Goal: Task Accomplishment & Management: Manage account settings

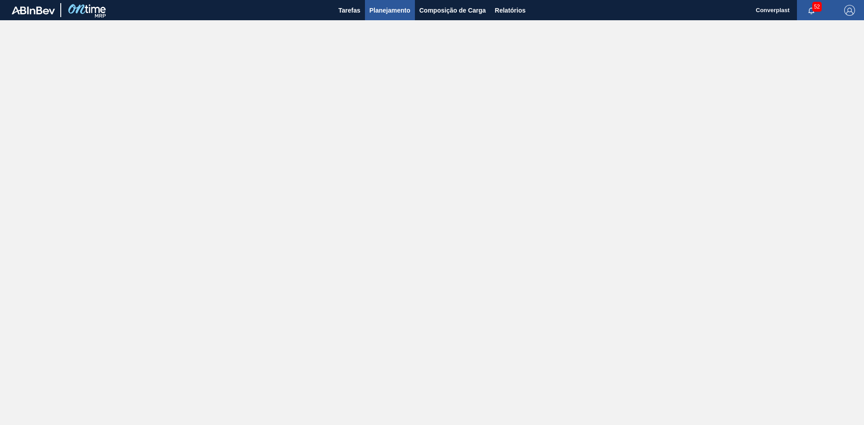
click at [408, 9] on span "Planejamento" at bounding box center [390, 10] width 41 height 11
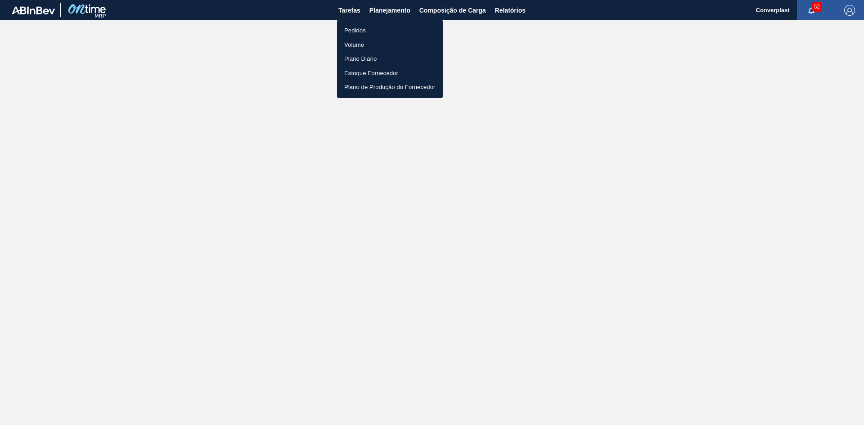
click at [380, 27] on li "Pedidos" at bounding box center [390, 30] width 106 height 14
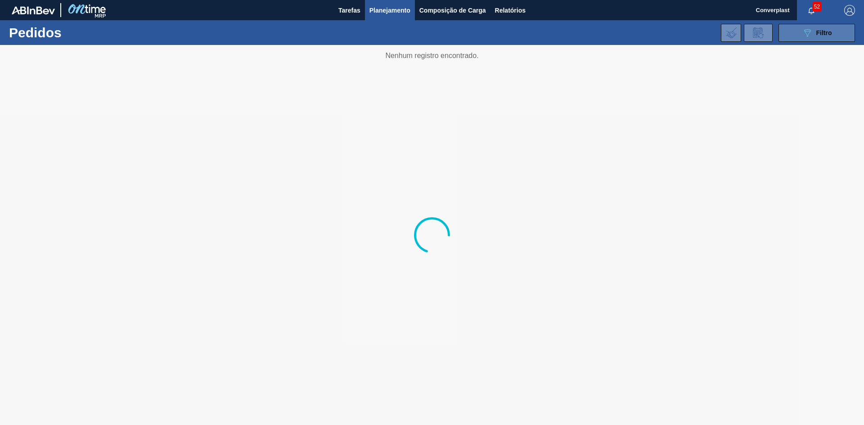
click at [814, 32] on div "089F7B8B-B2A5-4AFE-B5C0-19BA573D28AC Filtro" at bounding box center [817, 32] width 30 height 11
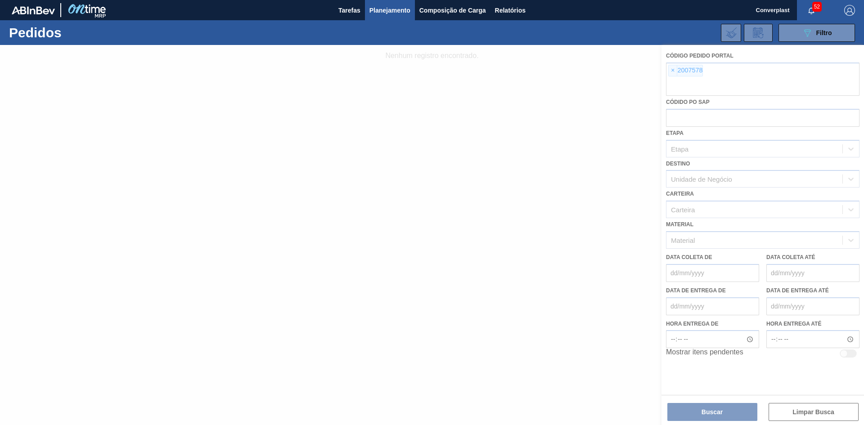
click at [675, 71] on div at bounding box center [432, 235] width 864 height 380
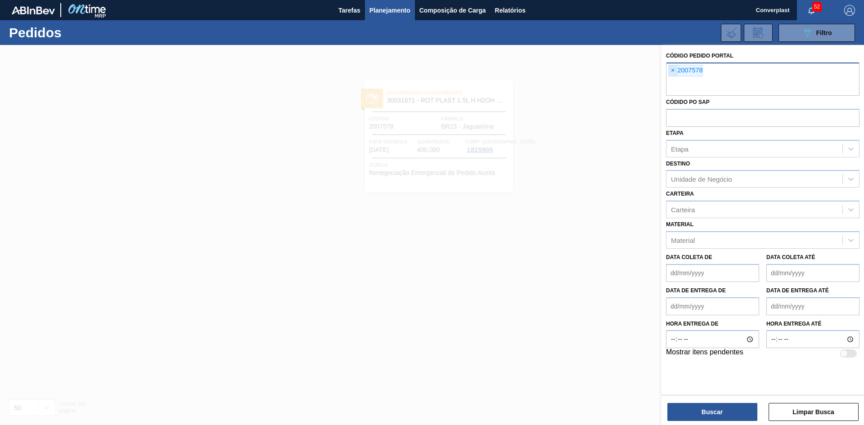
click at [673, 71] on span "×" at bounding box center [673, 70] width 9 height 11
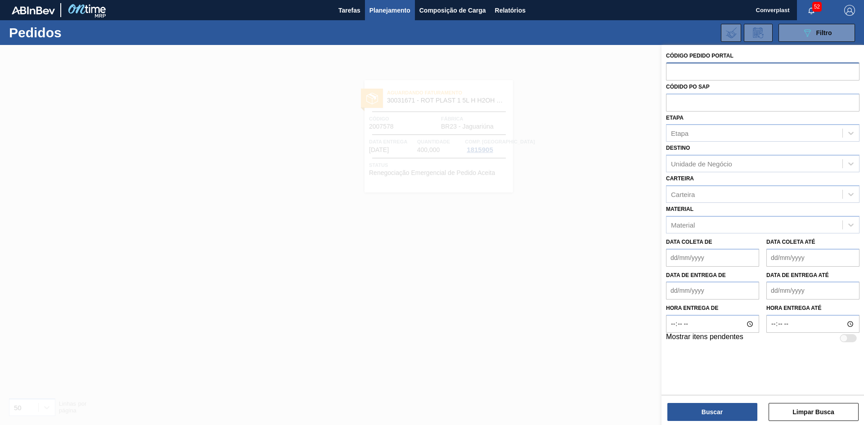
paste input "1998370"
type input "1998370"
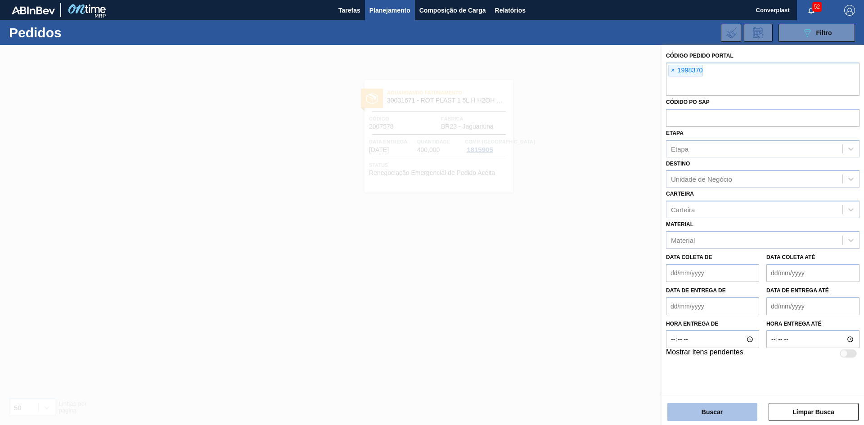
click at [705, 413] on button "Buscar" at bounding box center [713, 412] width 90 height 18
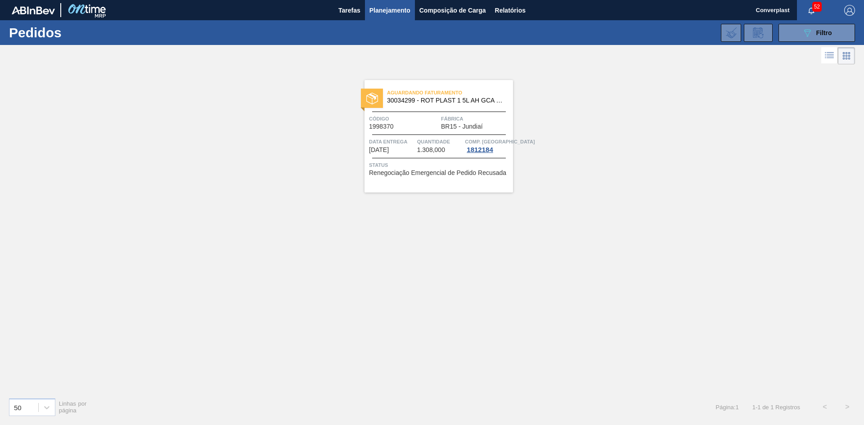
click at [445, 116] on span "Fábrica" at bounding box center [476, 118] width 70 height 9
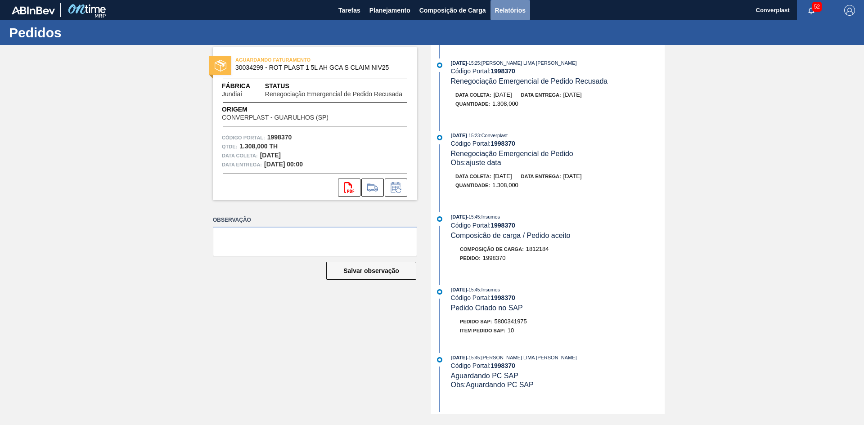
click at [518, 9] on span "Relatórios" at bounding box center [510, 10] width 31 height 11
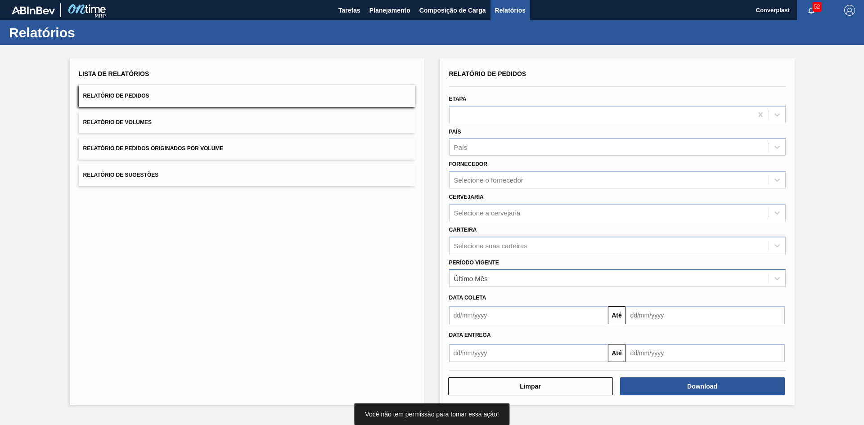
click at [508, 275] on div "Último Mês" at bounding box center [609, 278] width 319 height 13
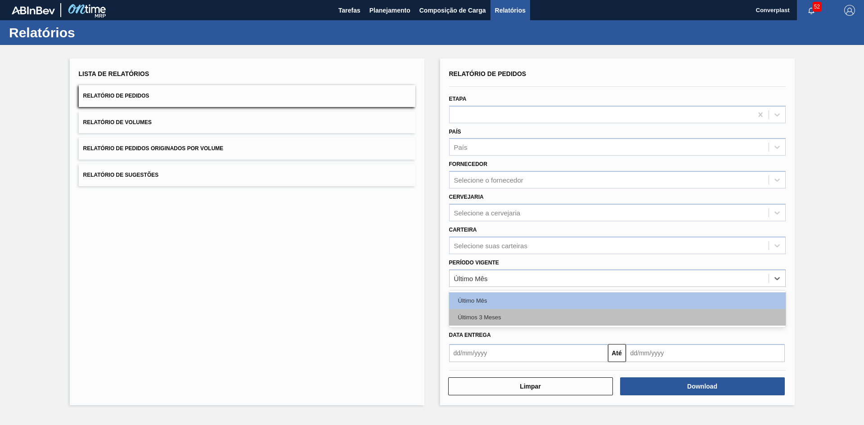
click at [508, 316] on div "Últimos 3 Meses" at bounding box center [617, 317] width 337 height 17
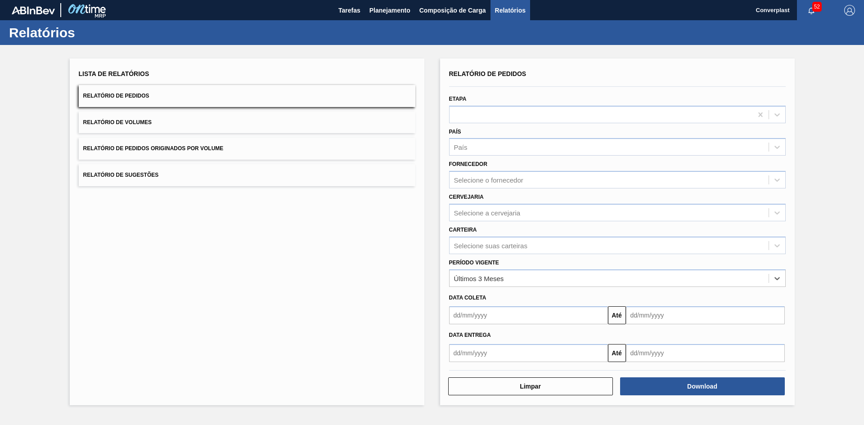
click at [509, 310] on input "text" at bounding box center [528, 316] width 159 height 18
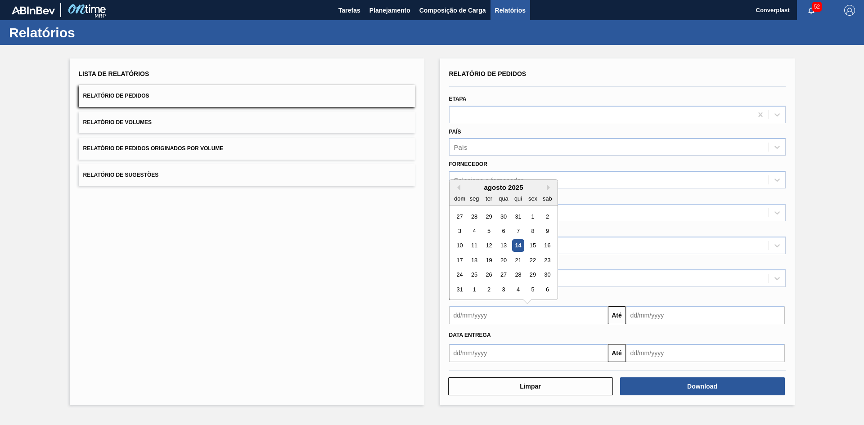
click at [460, 191] on div "agosto 2025" at bounding box center [504, 188] width 108 height 8
click at [459, 187] on button "Previous Month" at bounding box center [457, 188] width 6 height 6
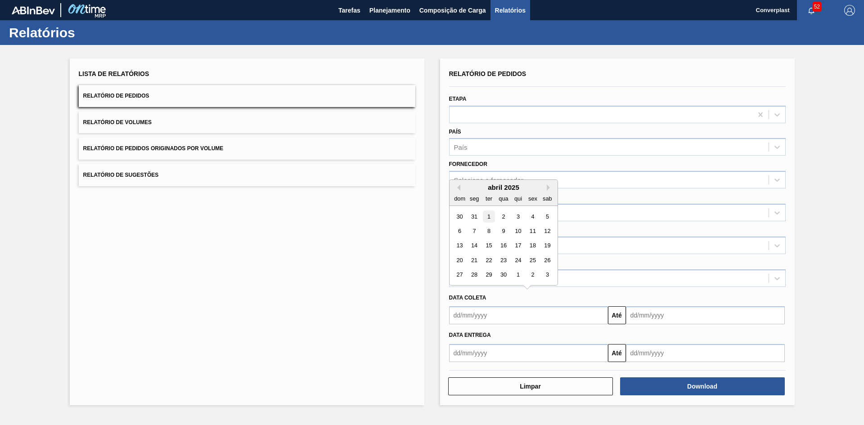
click at [487, 216] on div "1" at bounding box center [489, 217] width 12 height 12
type input "01/04/2025"
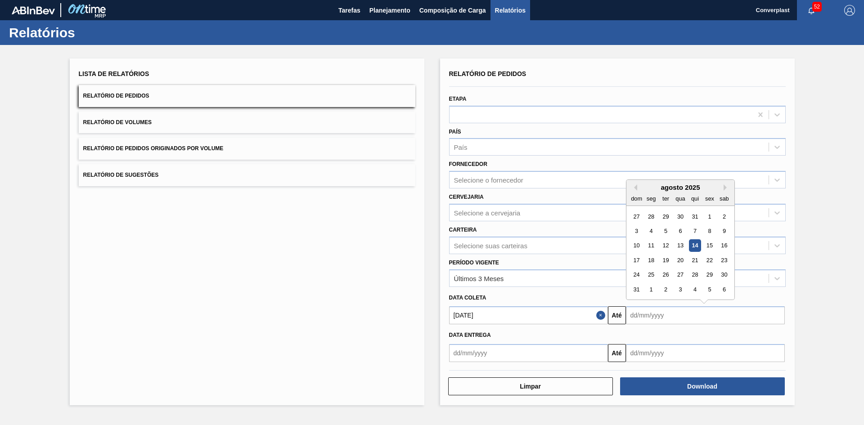
click at [663, 314] on input "text" at bounding box center [705, 316] width 159 height 18
click at [723, 187] on div "agosto 2025" at bounding box center [681, 188] width 108 height 8
click at [725, 188] on button "Next Month" at bounding box center [727, 188] width 6 height 6
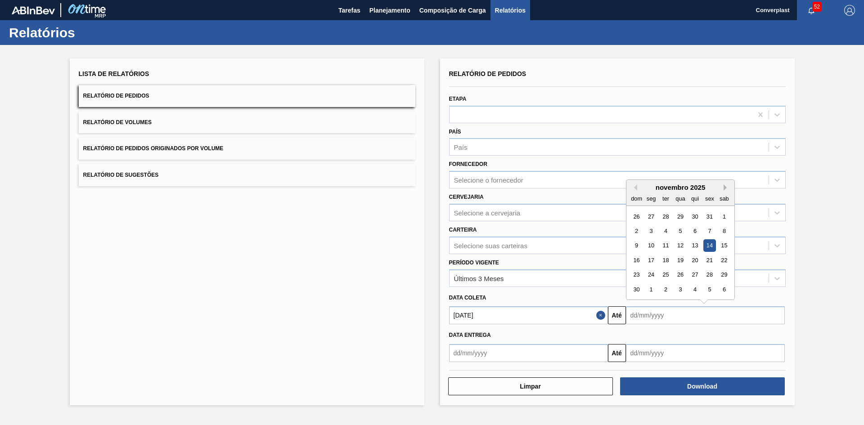
click at [725, 188] on button "Next Month" at bounding box center [727, 188] width 6 height 6
click at [676, 275] on div "31" at bounding box center [680, 275] width 12 height 12
type input "31/12/2025"
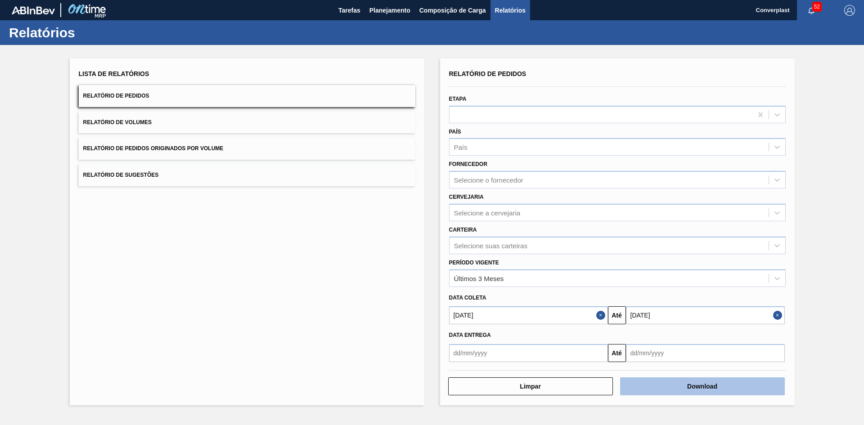
click at [687, 390] on button "Download" at bounding box center [702, 387] width 165 height 18
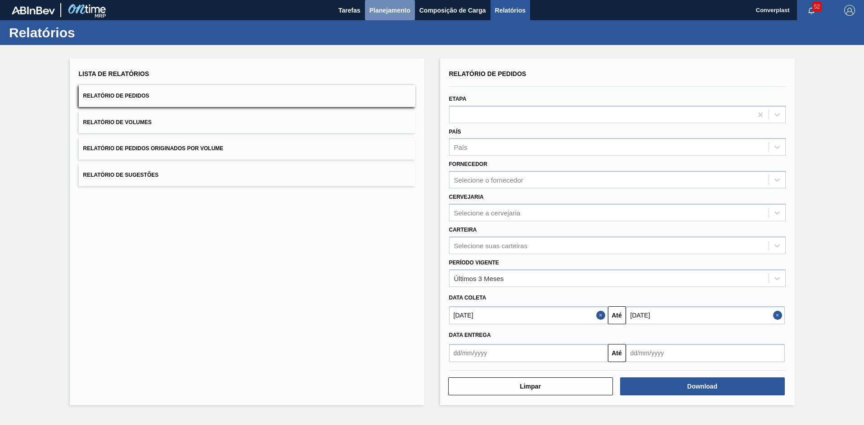
click at [379, 12] on span "Planejamento" at bounding box center [390, 10] width 41 height 11
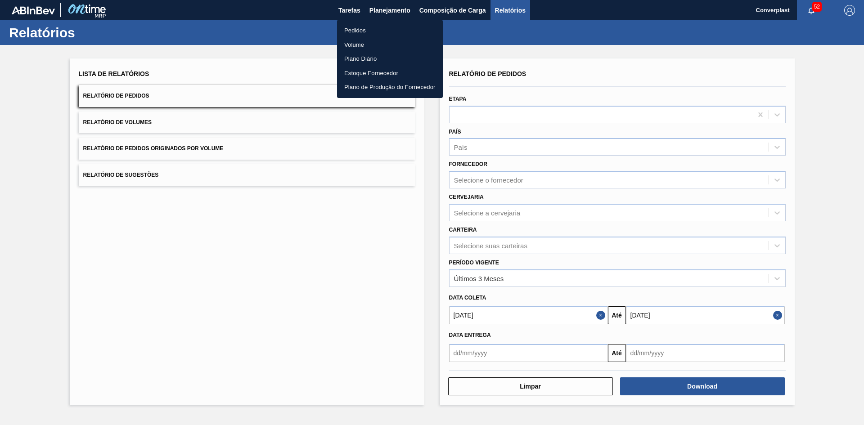
click at [380, 24] on li "Pedidos" at bounding box center [390, 30] width 106 height 14
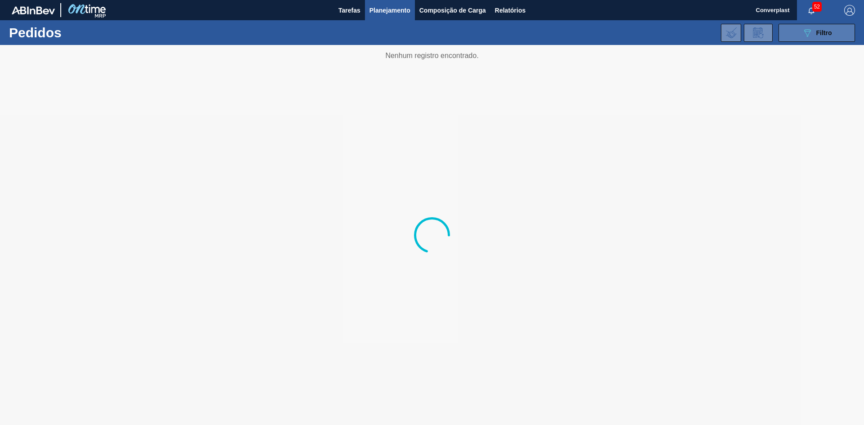
click at [791, 33] on button "089F7B8B-B2A5-4AFE-B5C0-19BA573D28AC Filtro" at bounding box center [817, 33] width 77 height 18
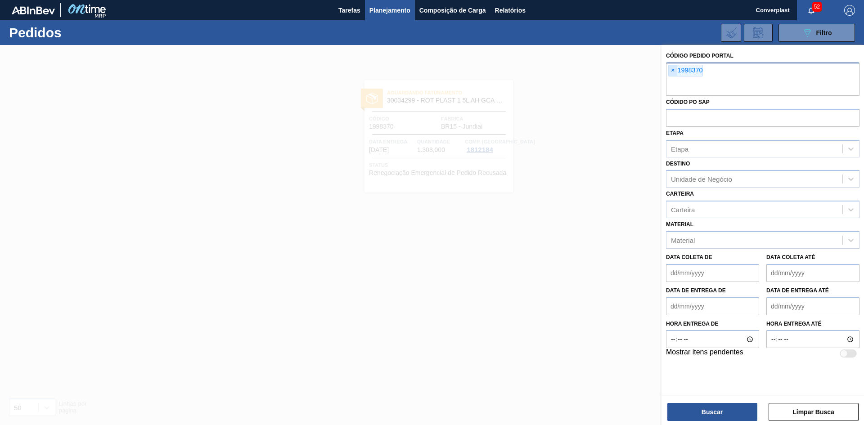
click at [673, 72] on span "×" at bounding box center [673, 70] width 9 height 11
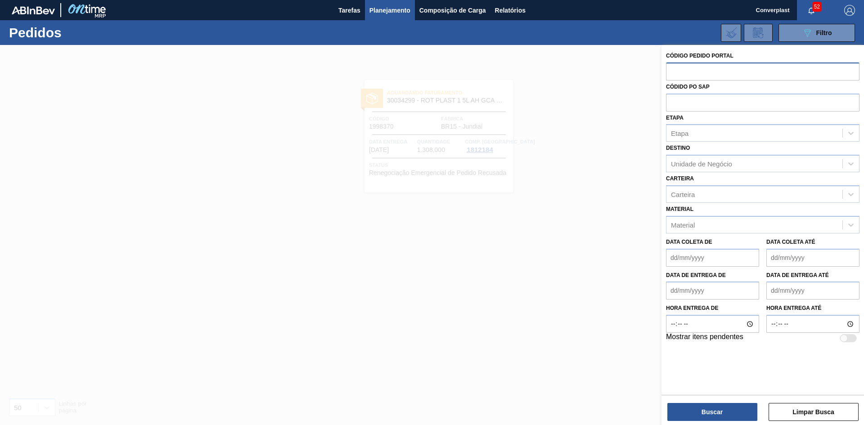
paste input "2008209"
type input "2008209"
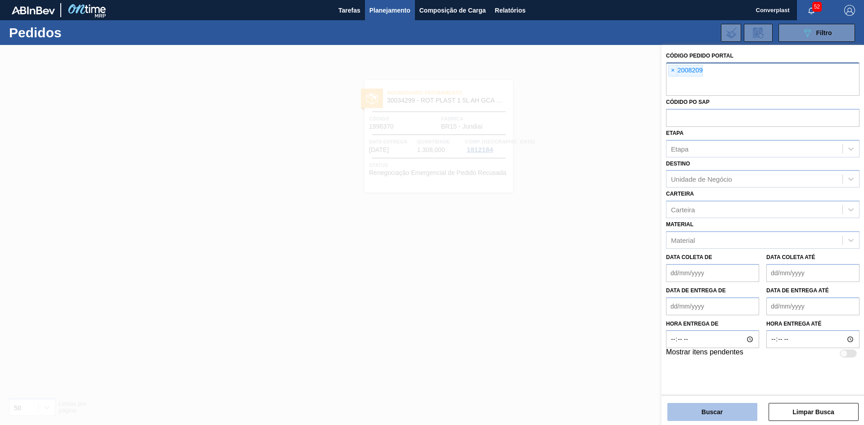
click at [724, 417] on button "Buscar" at bounding box center [713, 412] width 90 height 18
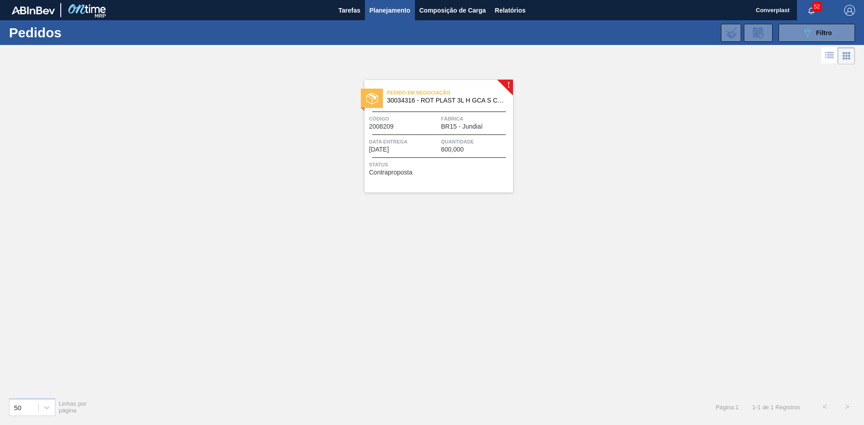
click at [501, 157] on div "Pedido em Negociação 30034316 - ROT PLAST 3L H GCA S CL NIV25 Código 2008209 Fá…" at bounding box center [439, 136] width 149 height 113
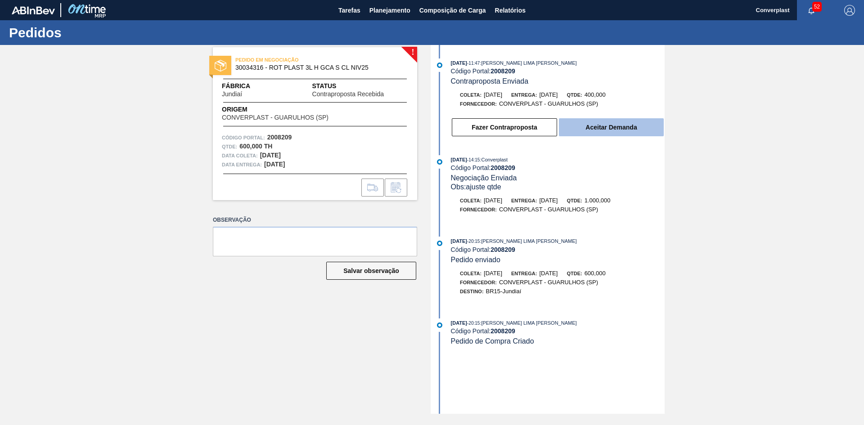
click at [615, 128] on button "Aceitar Demanda" at bounding box center [611, 127] width 105 height 18
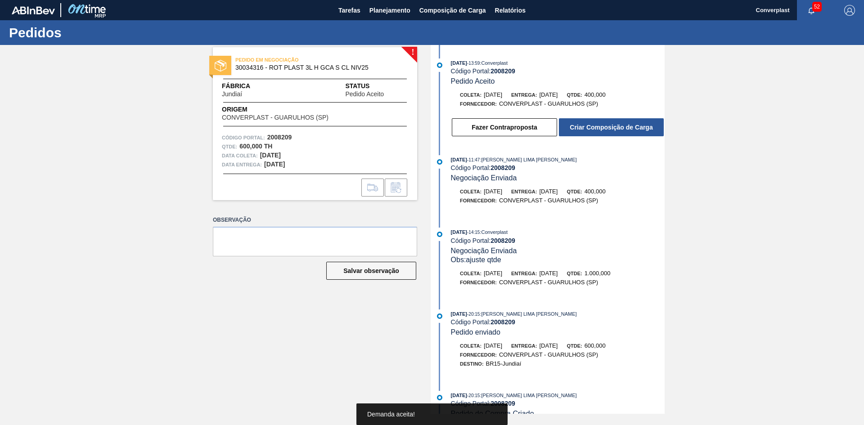
click at [615, 128] on button "Criar Composição de Carga" at bounding box center [611, 127] width 105 height 18
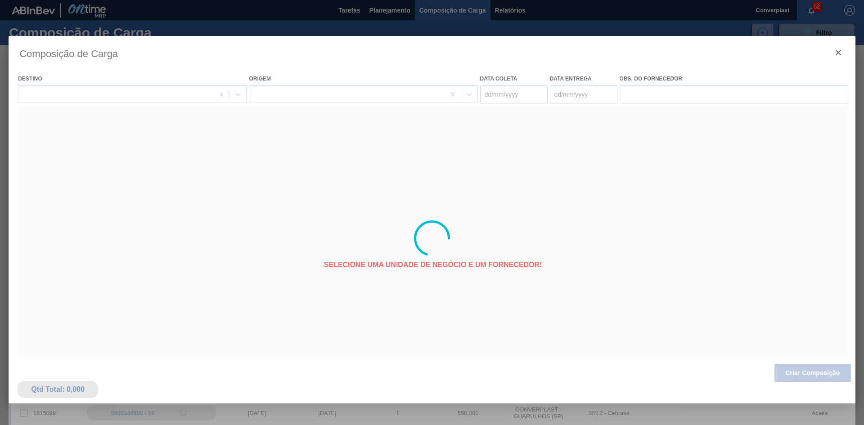
type coleta "[DATE]"
type entrega "[DATE]"
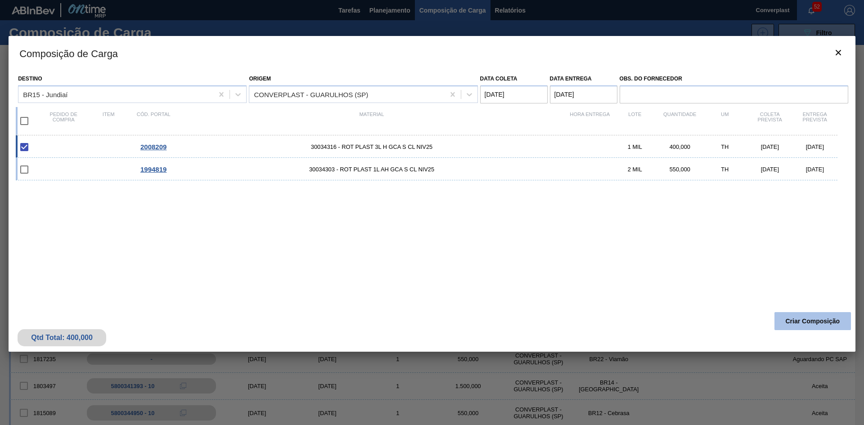
click at [821, 322] on button "Criar Composição" at bounding box center [813, 321] width 77 height 18
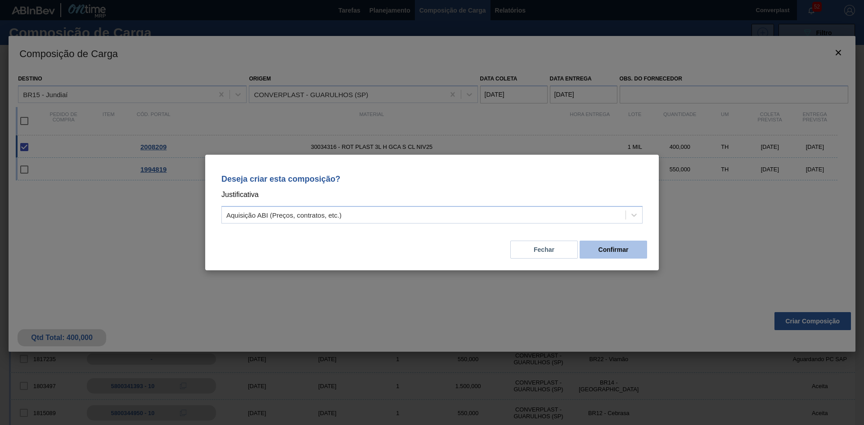
click at [599, 244] on button "Confirmar" at bounding box center [614, 250] width 68 height 18
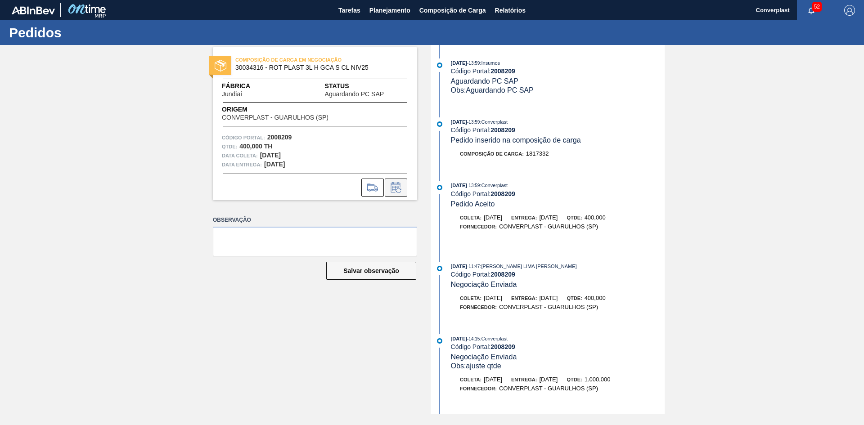
click at [396, 182] on icon at bounding box center [396, 187] width 14 height 11
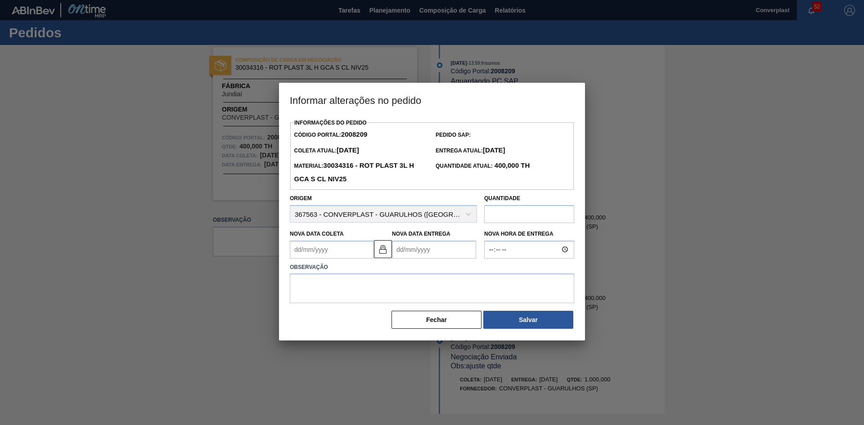
click at [414, 253] on Entrega "Nova Data Entrega" at bounding box center [434, 250] width 84 height 18
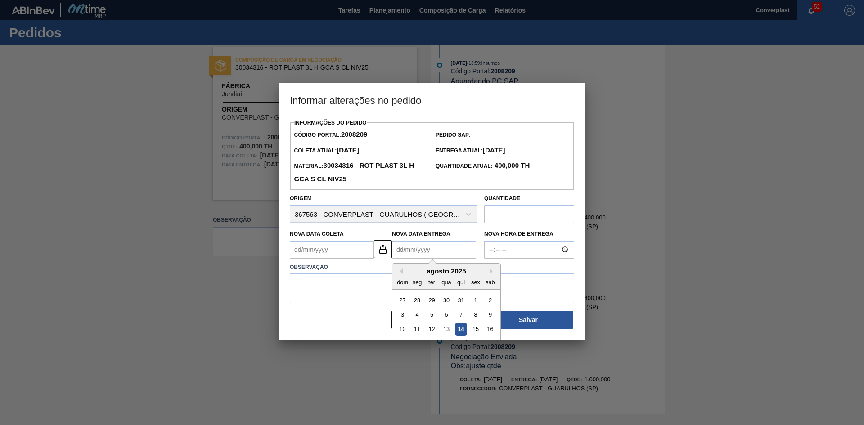
type Coleta "30/07/2025"
type Entrega "1"
type Coleta "[DATE]"
type Entrega "[DATE]"
click at [384, 253] on img at bounding box center [383, 249] width 11 height 11
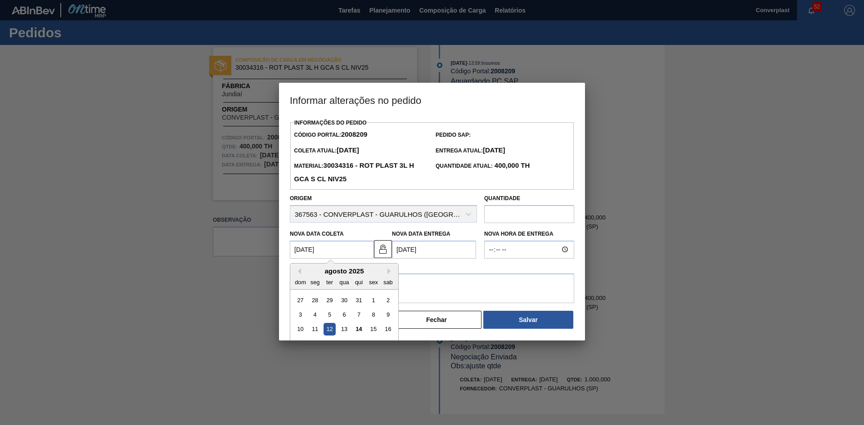
drag, startPoint x: 301, startPoint y: 252, endPoint x: 336, endPoint y: 277, distance: 43.3
click at [284, 253] on div "Informações do Pedido Código Portal: 2008209 Pedido SAP: Coleta Atual: 22/09/20…" at bounding box center [432, 229] width 306 height 224
type Coleta "[DATE]"
click at [443, 281] on textarea at bounding box center [432, 289] width 285 height 30
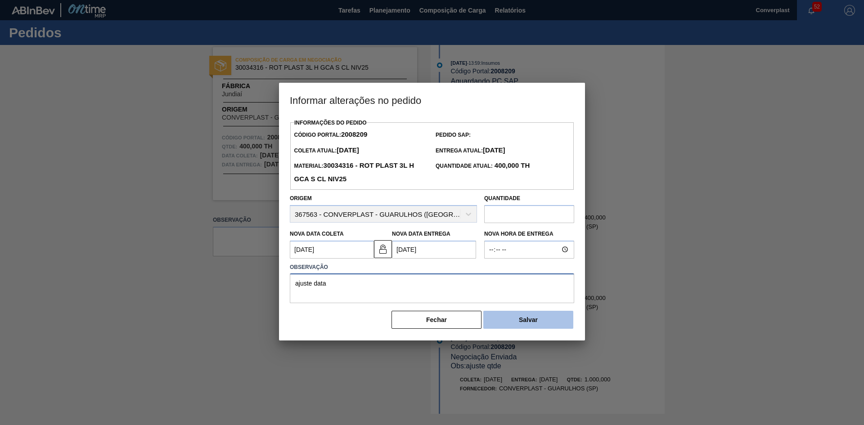
type textarea "ajuste data"
click at [538, 321] on button "Salvar" at bounding box center [528, 320] width 90 height 18
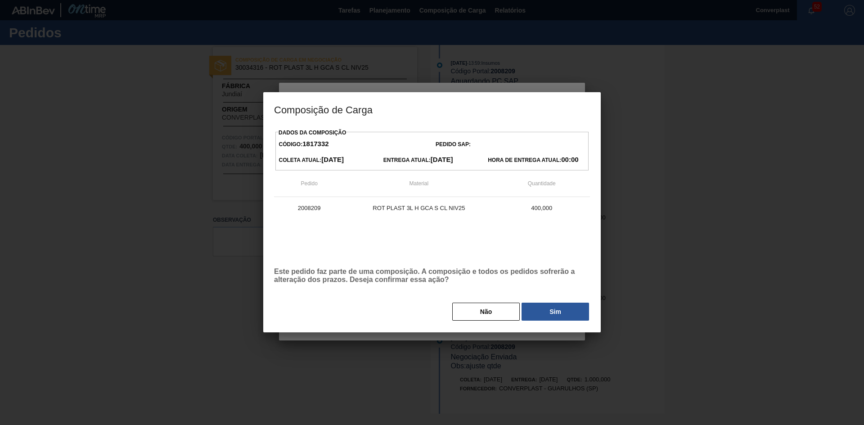
click at [542, 315] on button "Sim" at bounding box center [556, 312] width 68 height 18
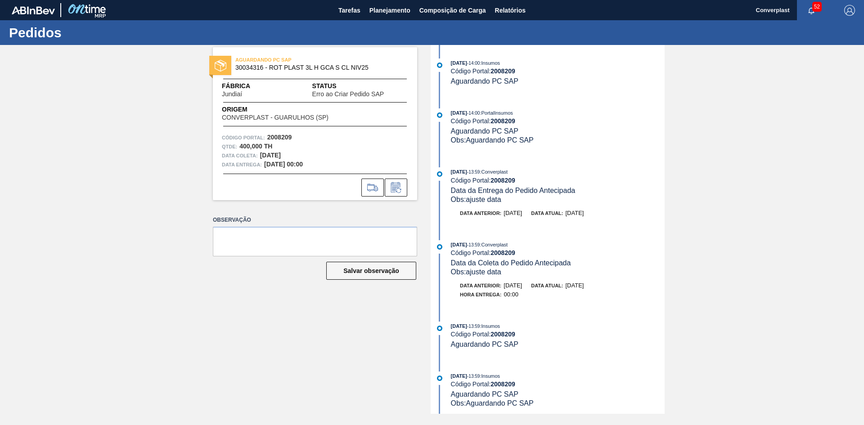
click at [610, 96] on div "[DATE] 14:00 : Insumos Código Portal: 2008209 Aguardando PC SAP [DATE] 14:00 : …" at bounding box center [549, 229] width 232 height 369
